Goal: Find specific page/section: Find specific page/section

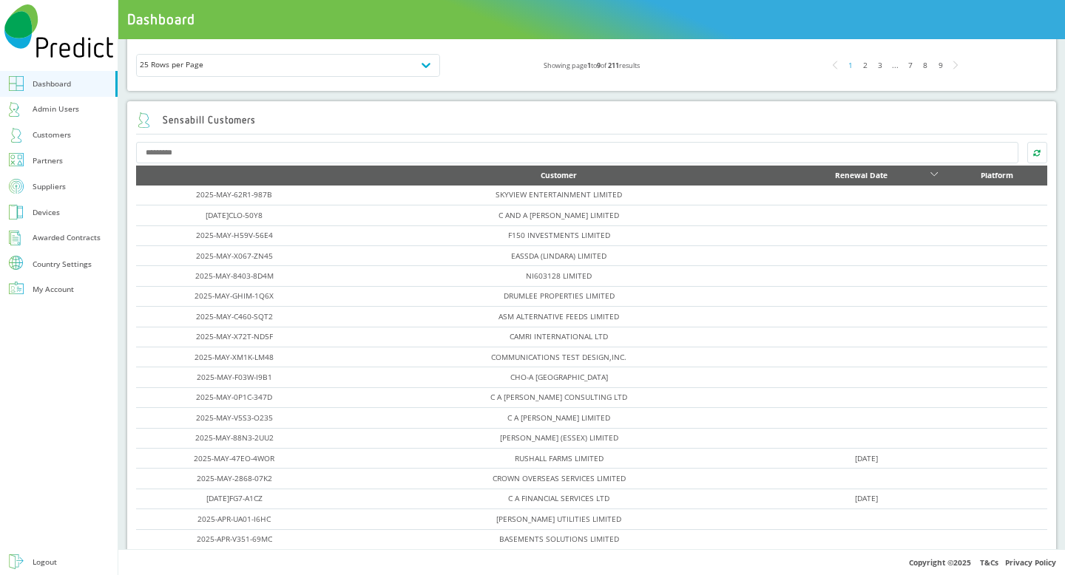
scroll to position [460, 0]
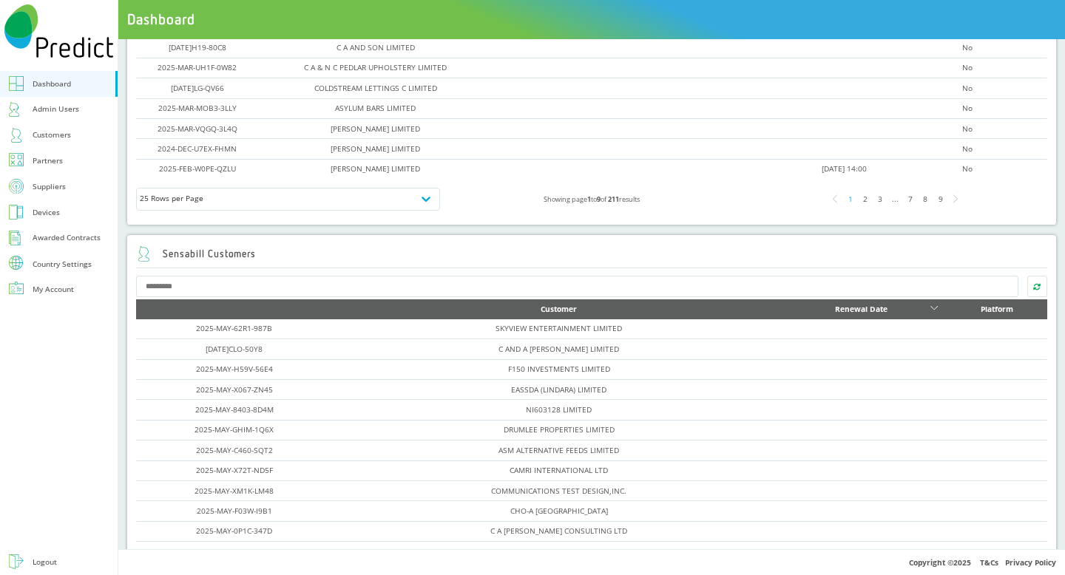
click at [922, 197] on div "8" at bounding box center [925, 199] width 15 height 15
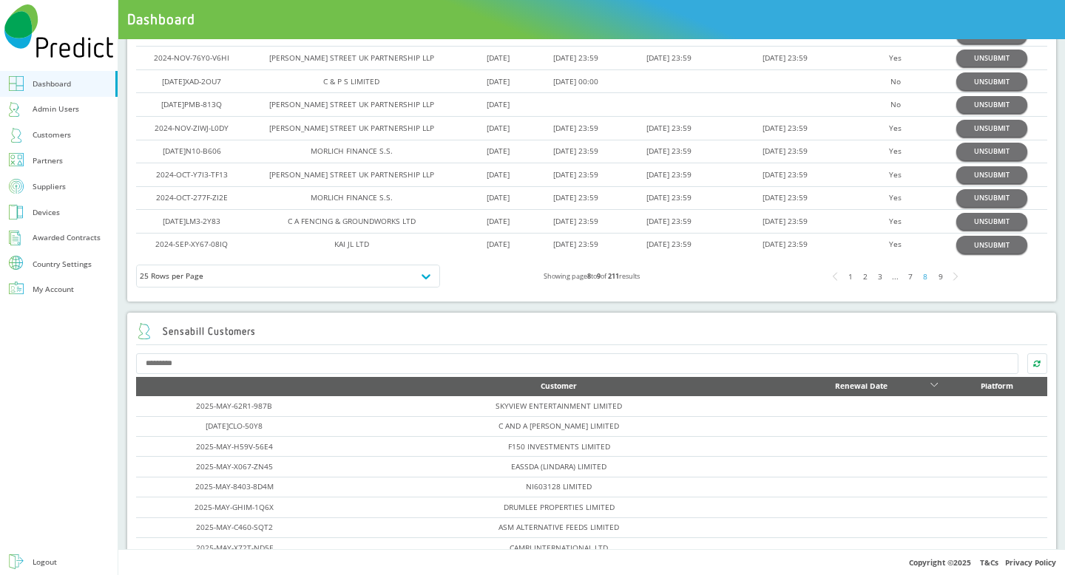
click at [933, 276] on div "9" at bounding box center [940, 276] width 15 height 15
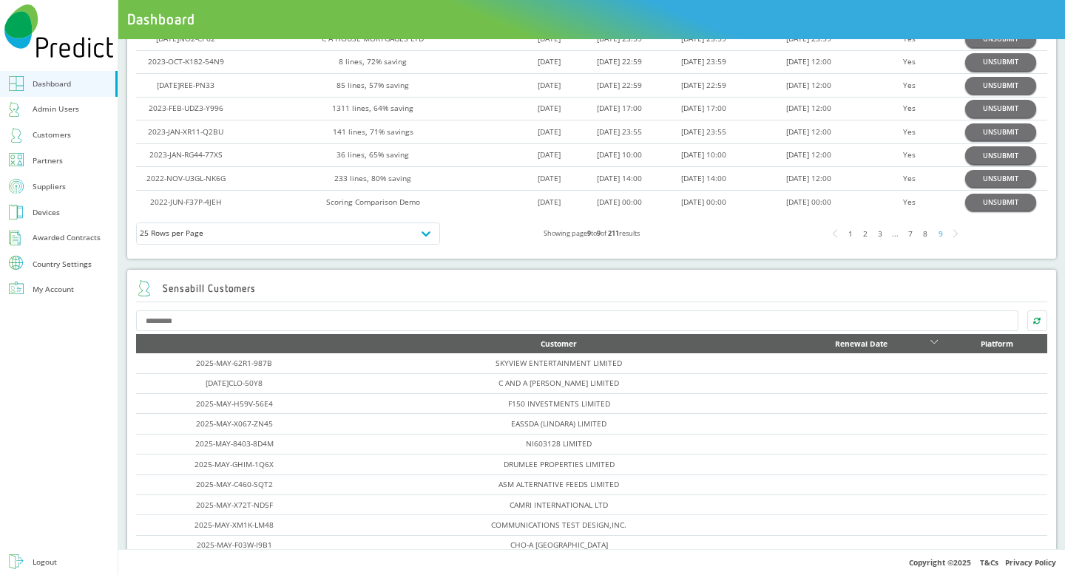
scroll to position [155, 0]
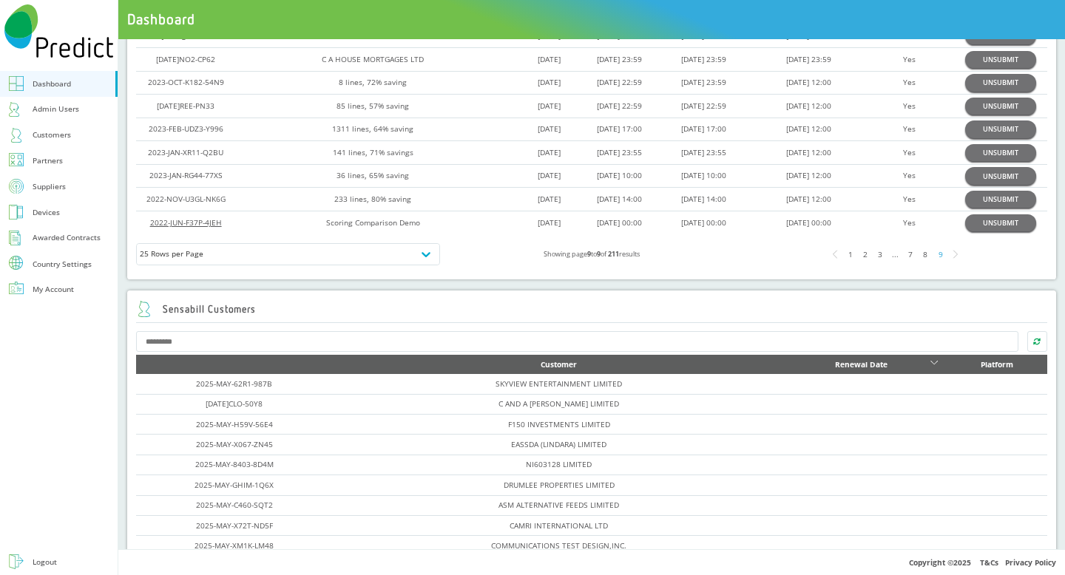
click at [196, 228] on link "2022-JUN-F37P-4JEH" at bounding box center [186, 222] width 72 height 10
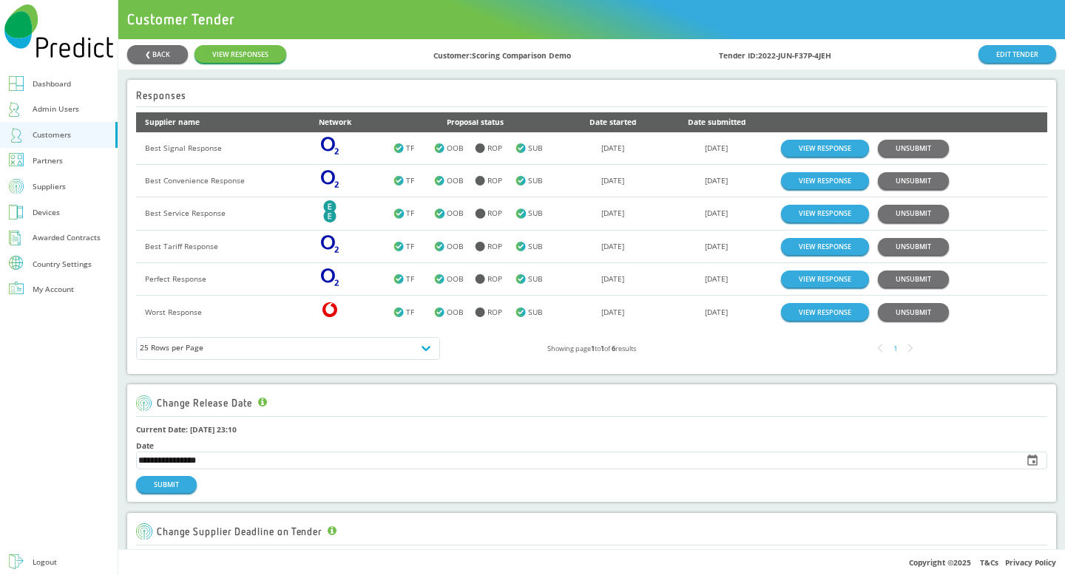
click at [736, 104] on div "Responses" at bounding box center [591, 96] width 911 height 22
